Goal: Task Accomplishment & Management: Manage account settings

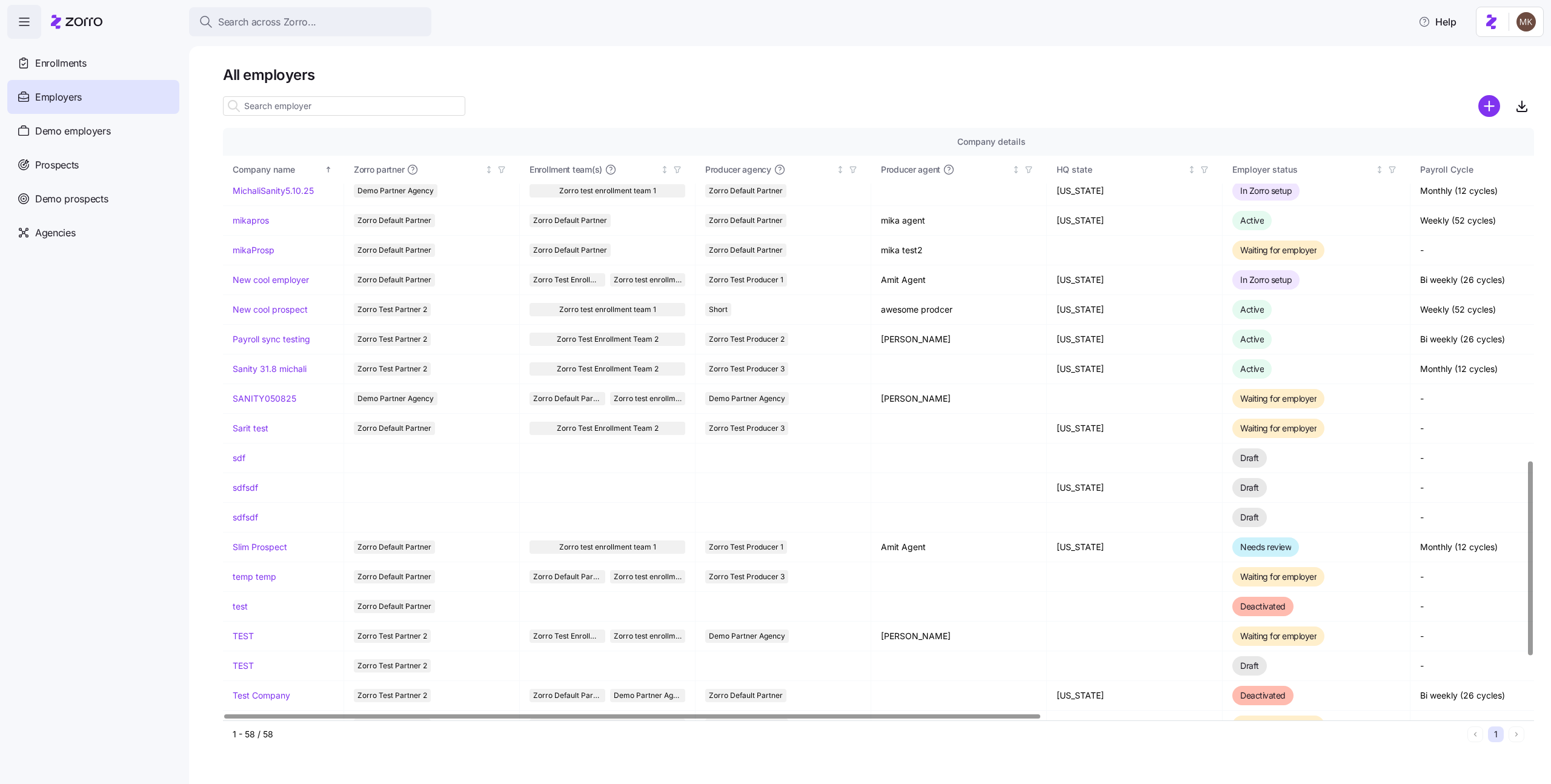
scroll to position [1012, 0]
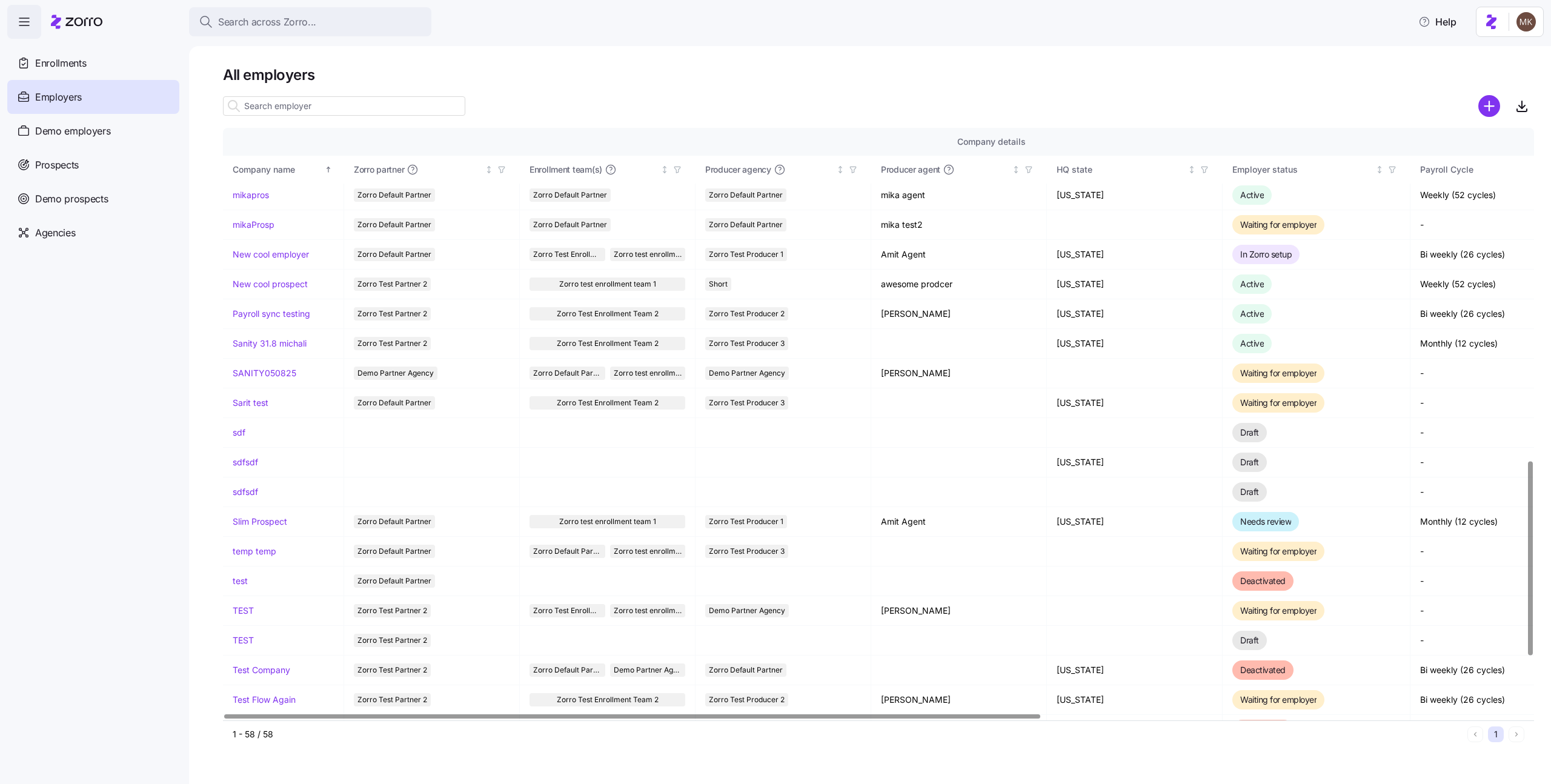
click at [309, 107] on input at bounding box center [344, 106] width 243 height 20
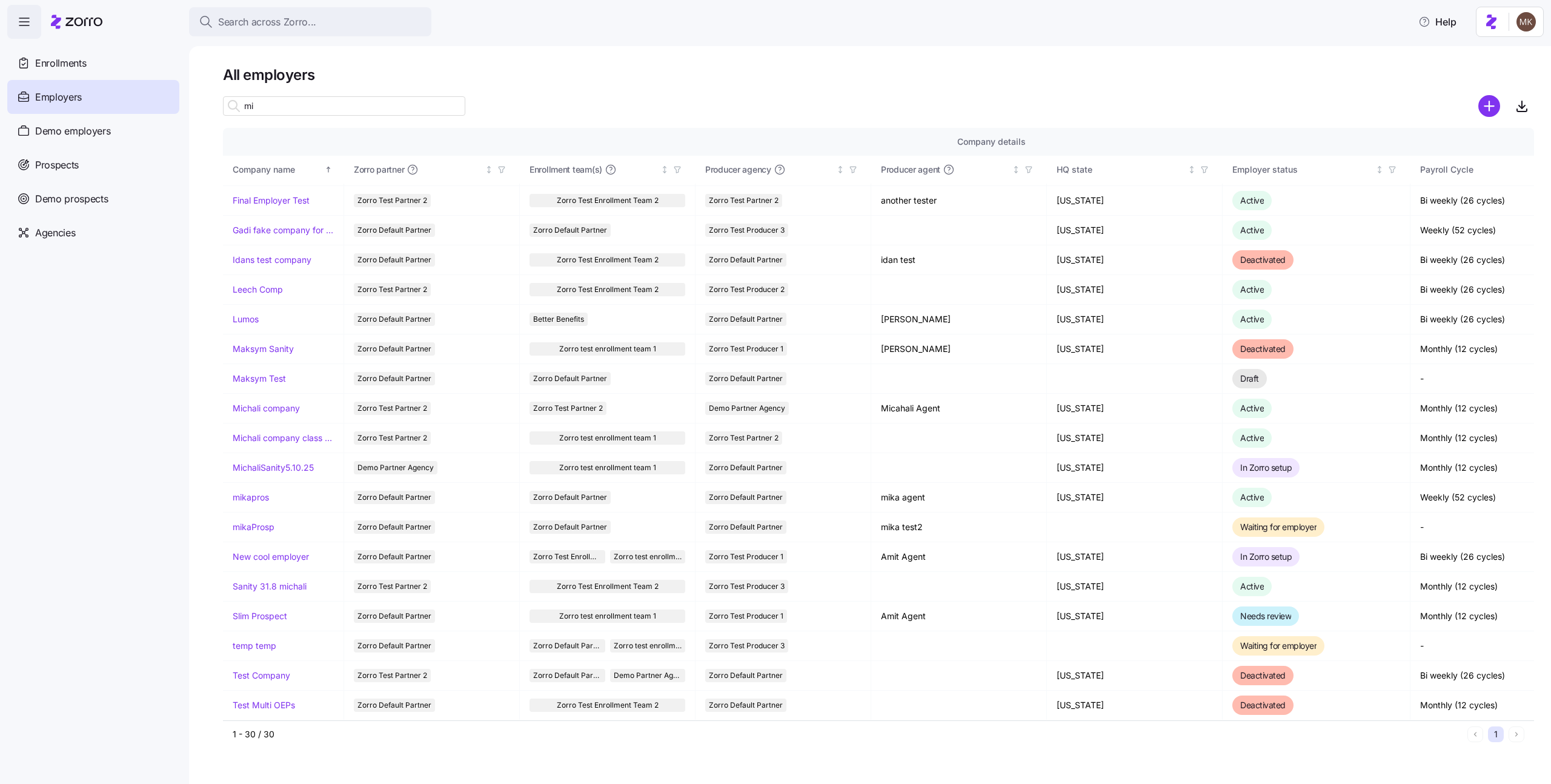
scroll to position [0, 0]
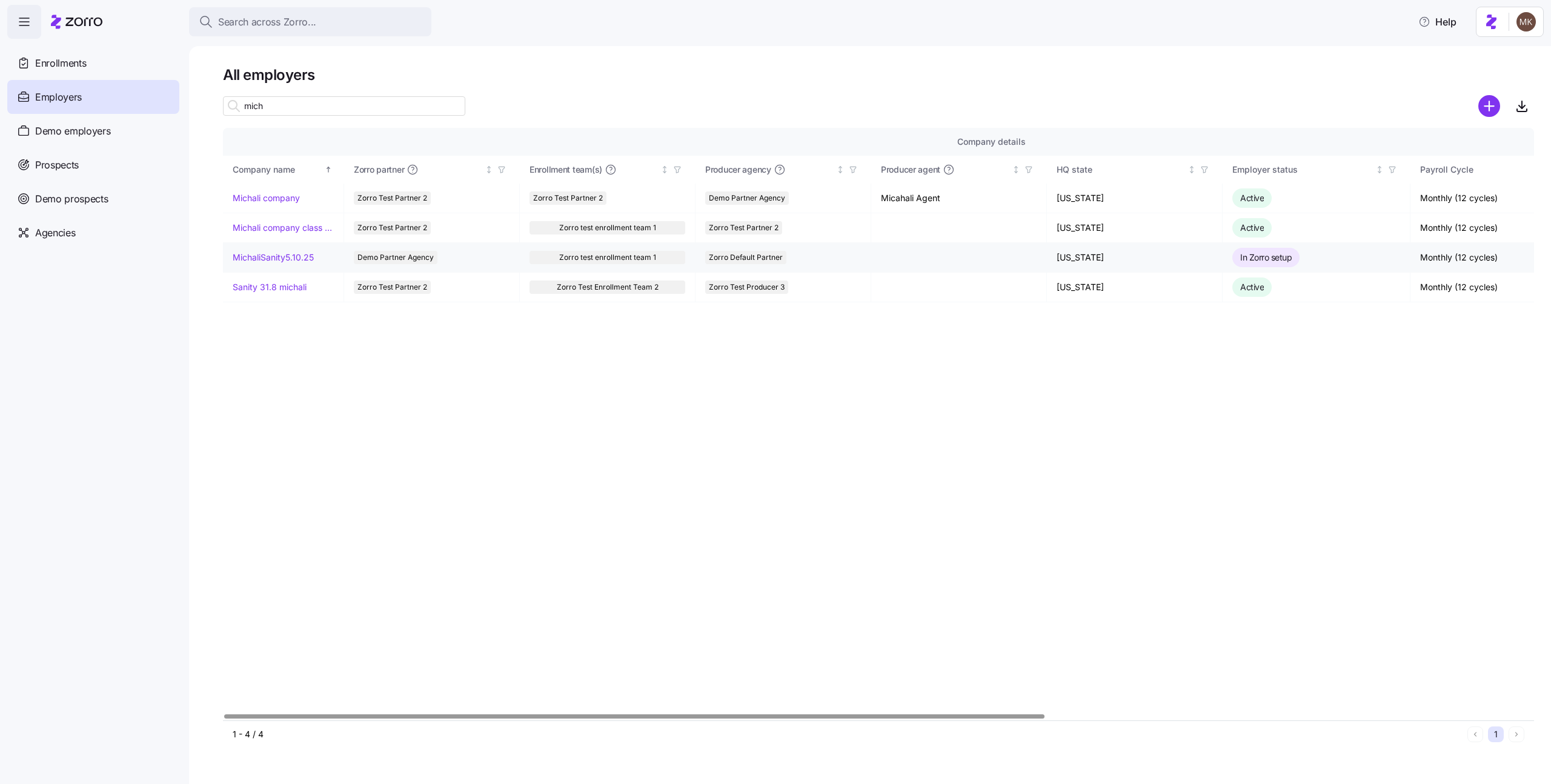
type input "mich"
click at [281, 257] on link "MichaliSanity5.10.25" at bounding box center [273, 257] width 81 height 12
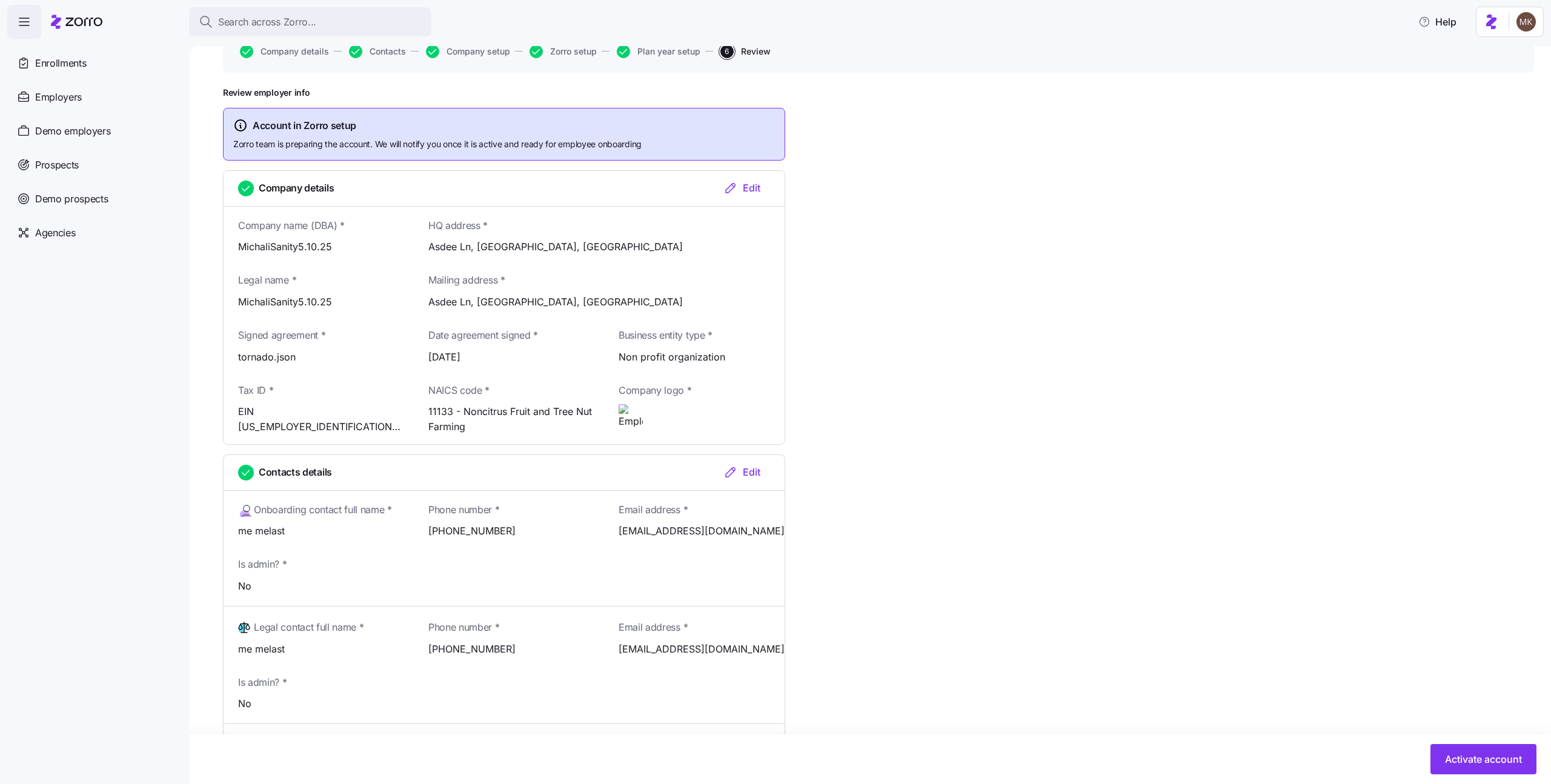
scroll to position [233, 0]
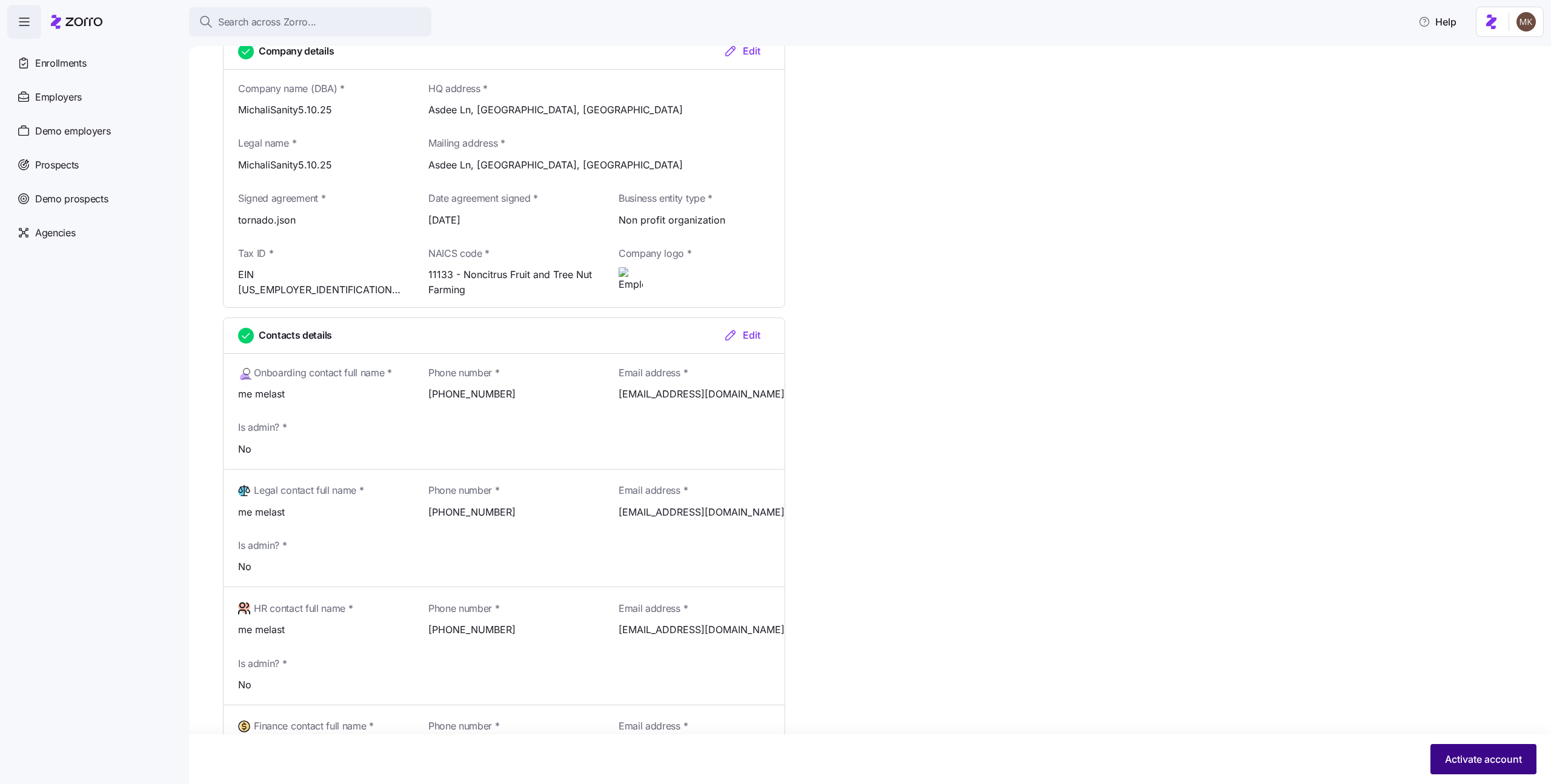
click at [1477, 748] on button "Activate account" at bounding box center [1484, 759] width 106 height 30
